Goal: Task Accomplishment & Management: Manage account settings

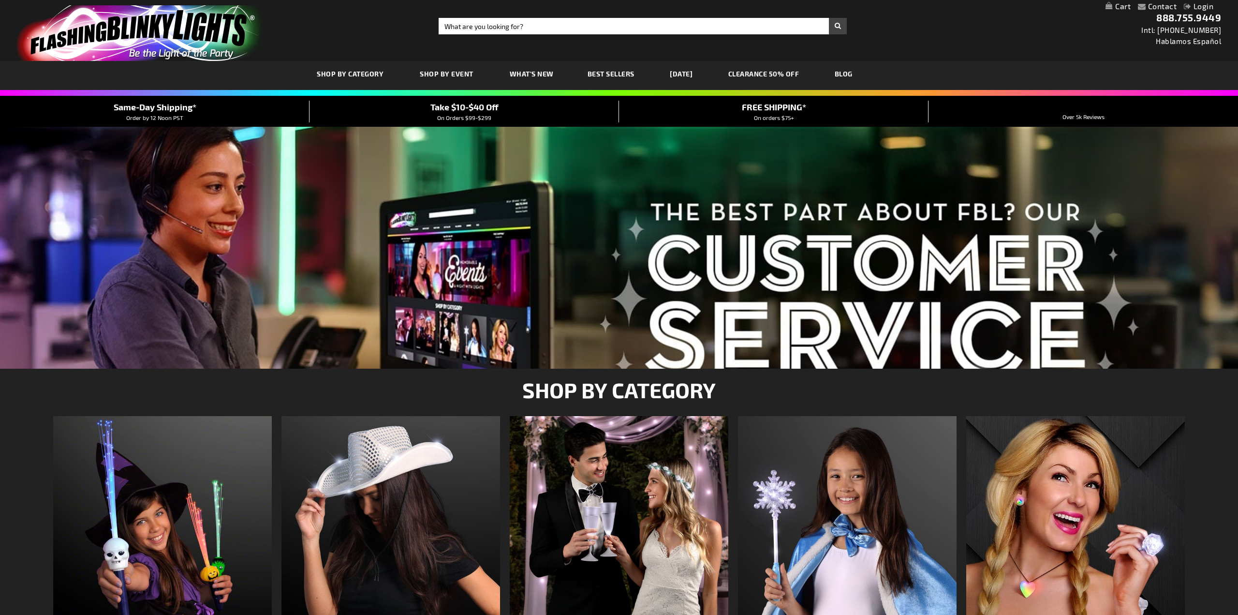
click at [1202, 4] on div "Close dialog Get 10% Off Subscribe and save today Unlock Offer Submit" at bounding box center [619, 307] width 1238 height 615
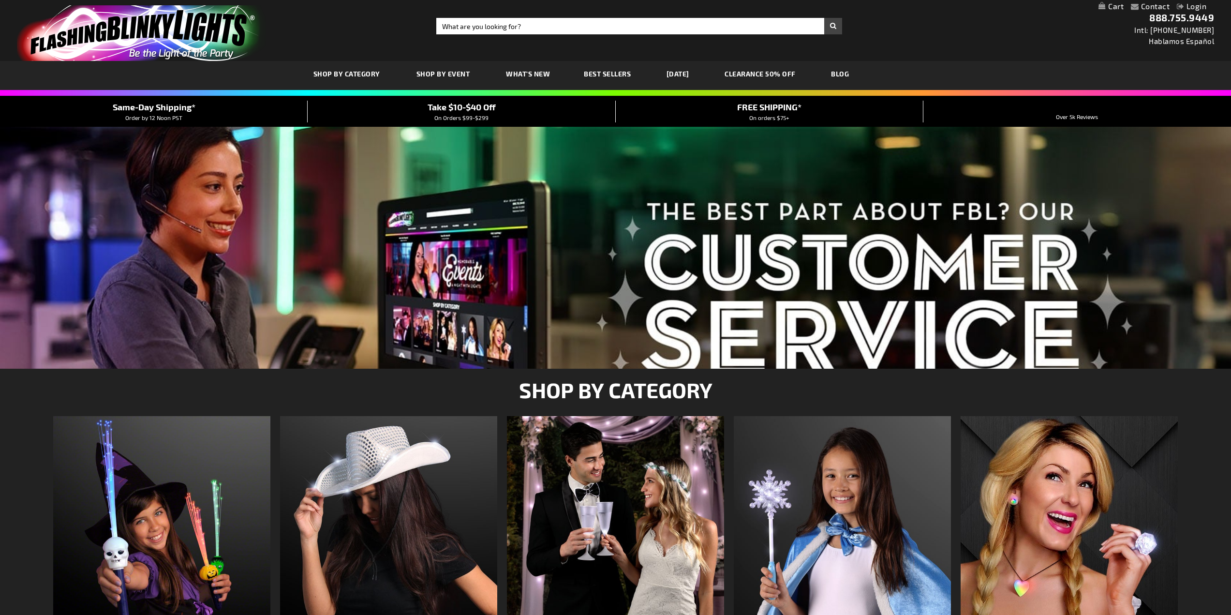
click at [1200, 7] on link "Login" at bounding box center [1190, 5] width 29 height 9
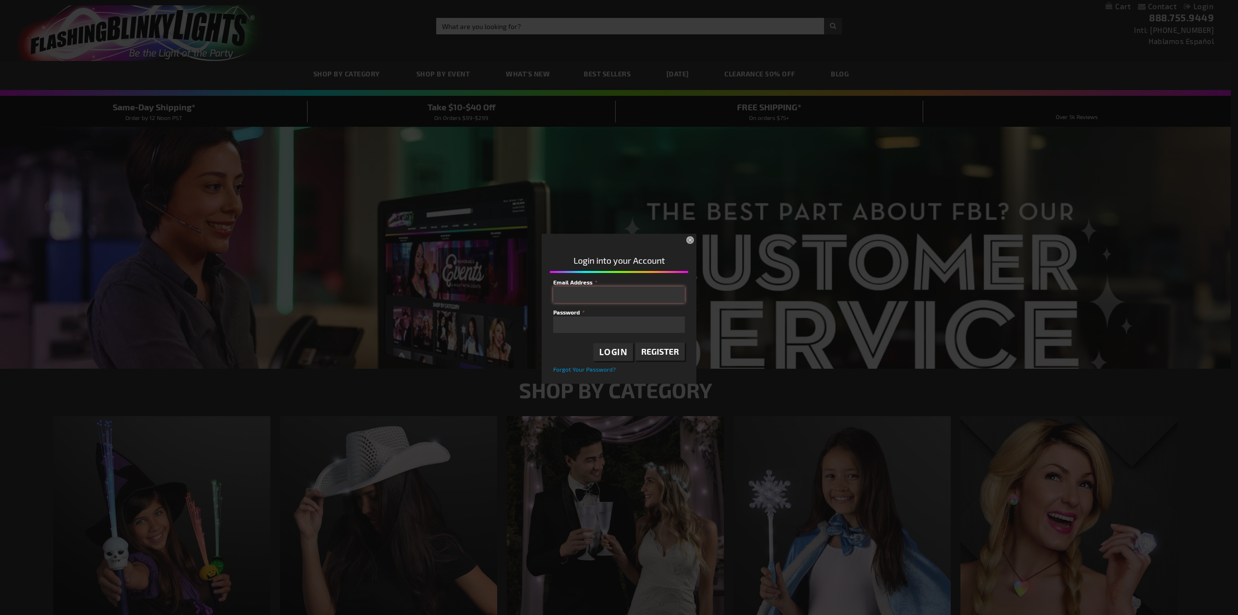
click at [662, 294] on input "Email Address" at bounding box center [619, 294] width 132 height 16
type input "[PERSON_NAME][EMAIL_ADDRESS][DOMAIN_NAME]"
click at [688, 239] on button "×" at bounding box center [690, 240] width 21 height 21
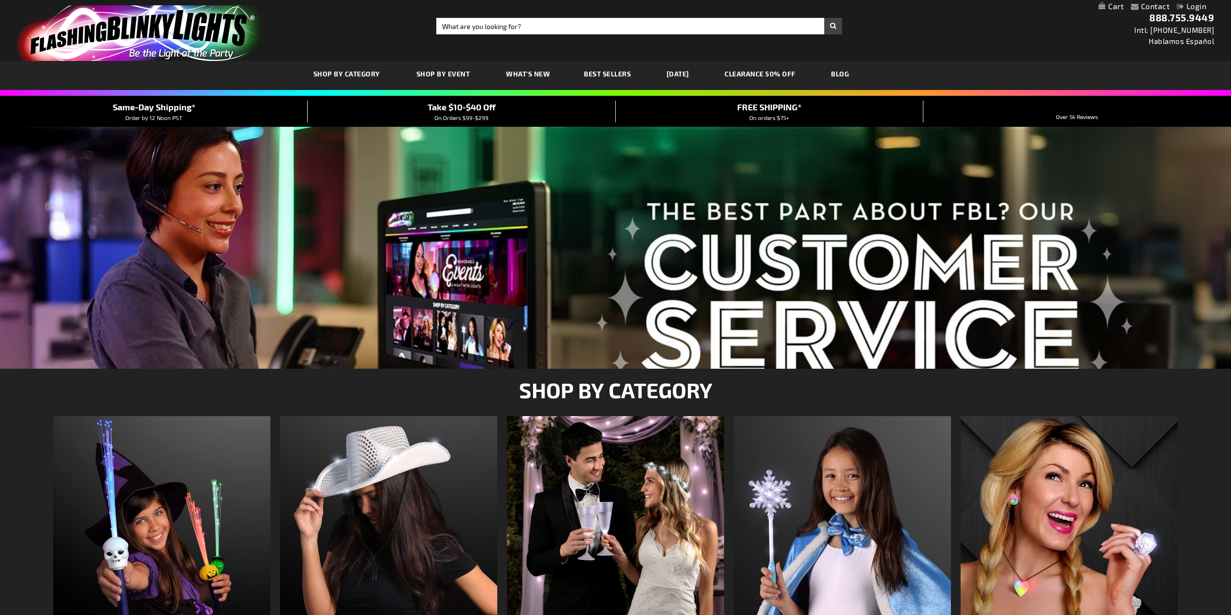
click at [1194, 6] on link "Login" at bounding box center [1190, 5] width 29 height 9
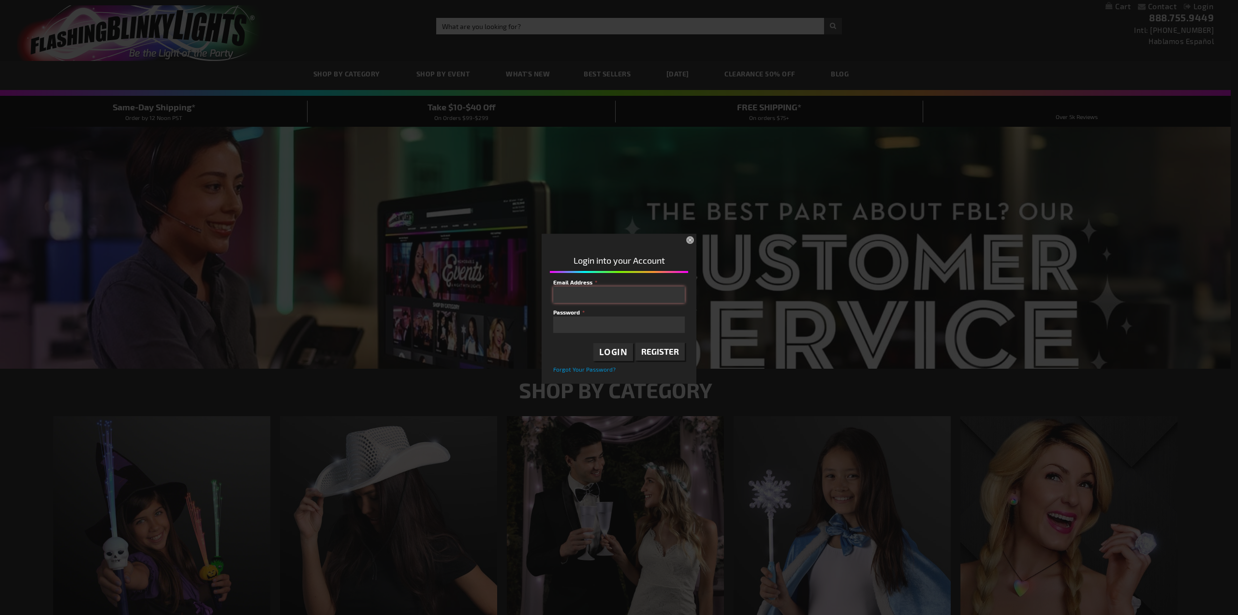
click at [628, 294] on input "Email Address" at bounding box center [619, 294] width 132 height 16
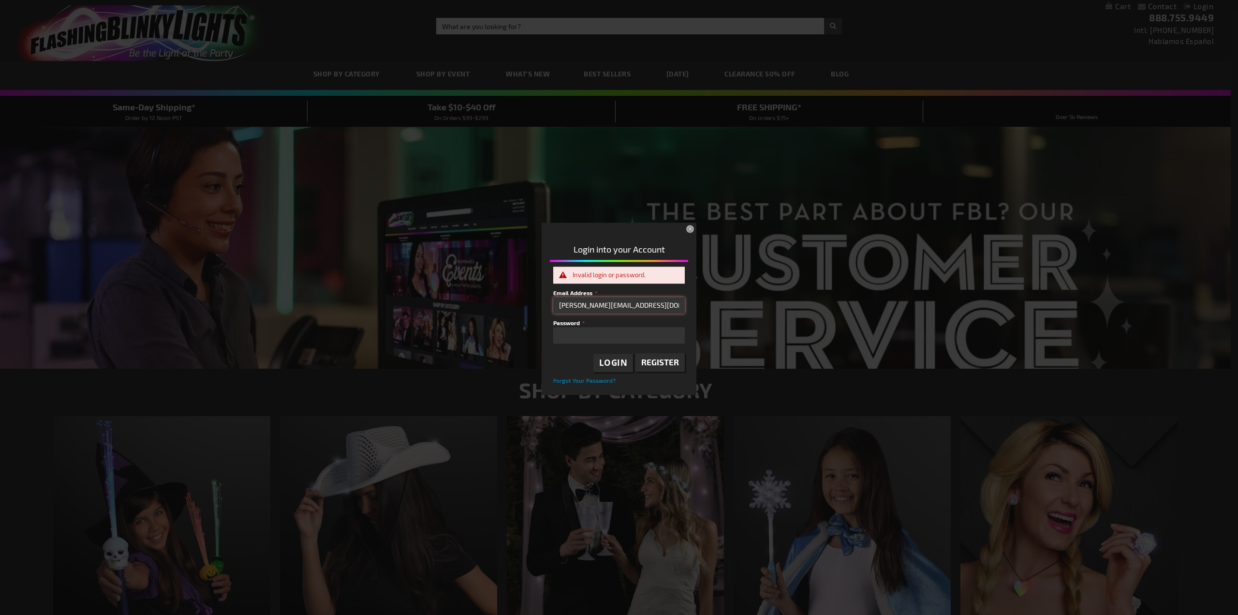
drag, startPoint x: 683, startPoint y: 304, endPoint x: 523, endPoint y: 303, distance: 160.5
click at [523, 303] on div "Please complete your information below to login. Please complete your informati…" at bounding box center [619, 307] width 1230 height 175
type input "[EMAIL_ADDRESS][DOMAIN_NAME]"
click at [619, 364] on span "Login" at bounding box center [613, 362] width 29 height 11
click at [692, 230] on button "×" at bounding box center [690, 229] width 21 height 21
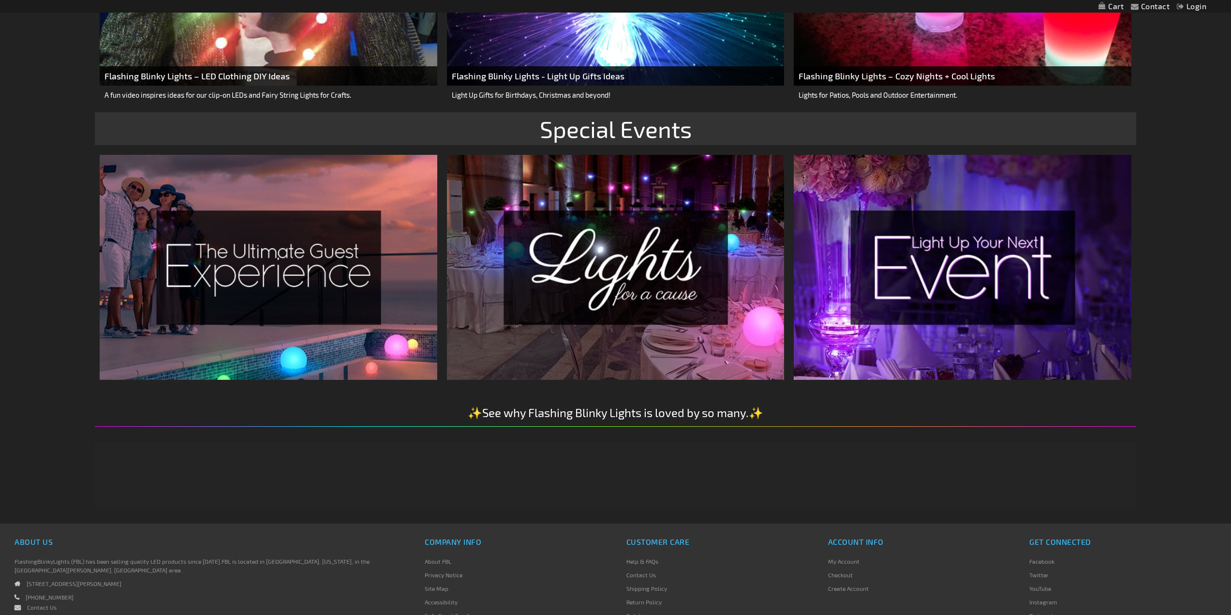
scroll to position [1990, 0]
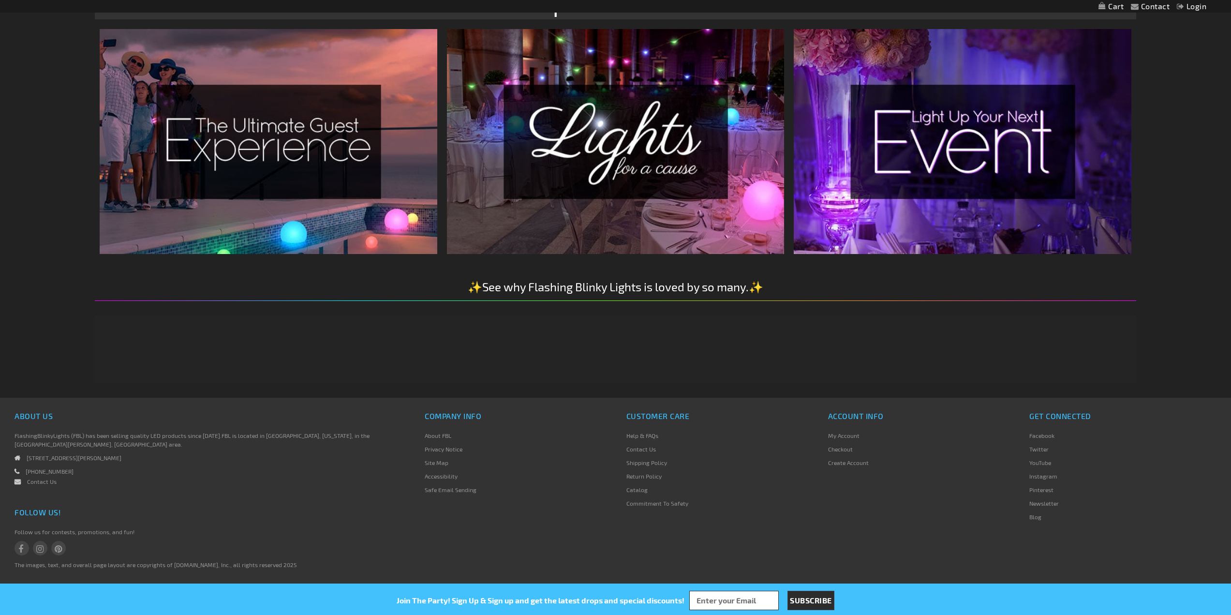
click at [850, 436] on link "My Account" at bounding box center [843, 435] width 31 height 7
